Goal: Check status: Check status

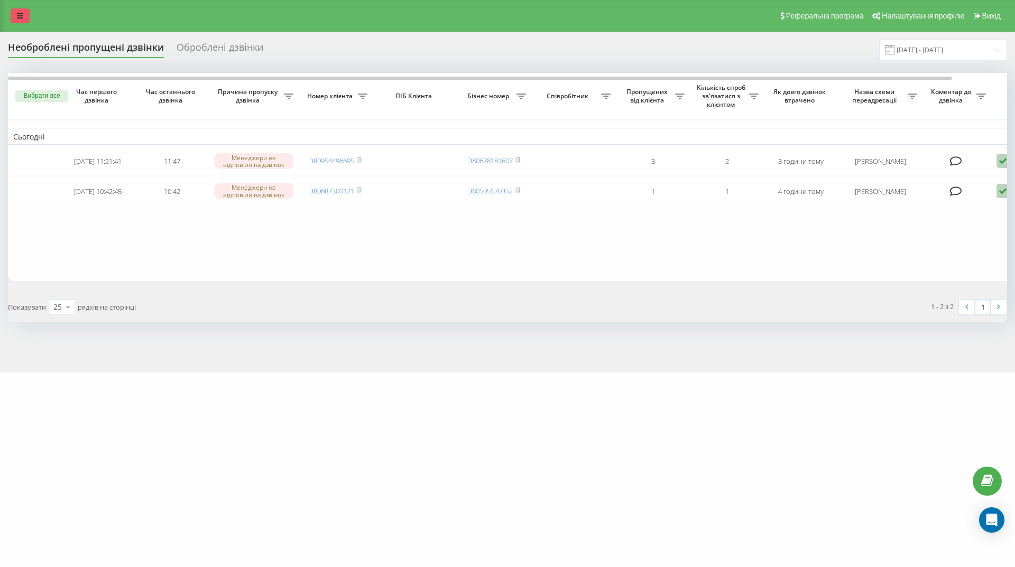
click at [21, 17] on icon at bounding box center [20, 15] width 6 height 7
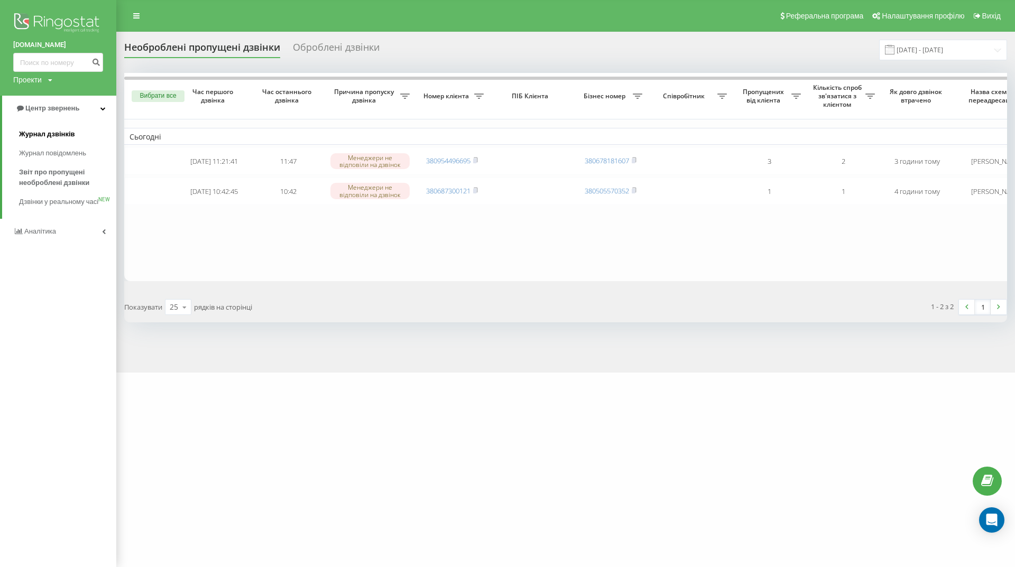
click at [57, 134] on font "Журнал дзвінків" at bounding box center [47, 134] width 56 height 8
